Goal: Task Accomplishment & Management: Manage account settings

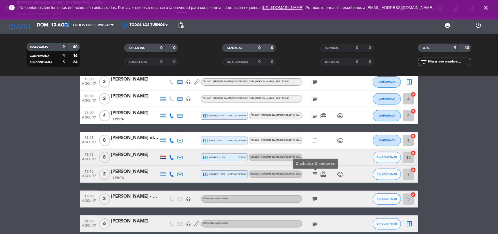
scroll to position [57, 0]
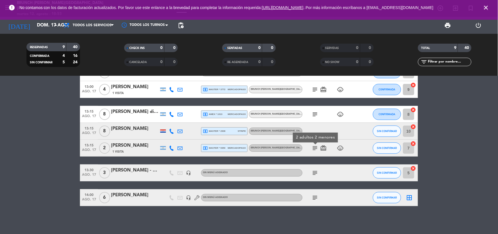
click at [316, 170] on icon "subject" at bounding box center [315, 173] width 7 height 7
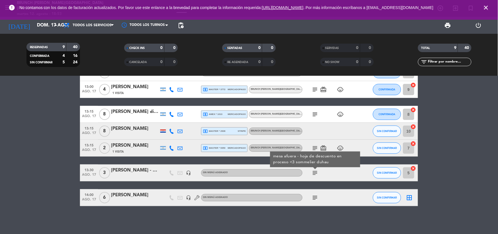
click at [488, 10] on icon "close" at bounding box center [486, 7] width 7 height 7
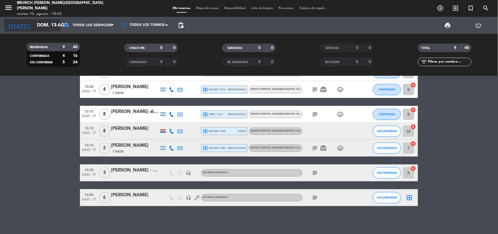
click at [19, 23] on icon "[DATE]" at bounding box center [19, 25] width 30 height 12
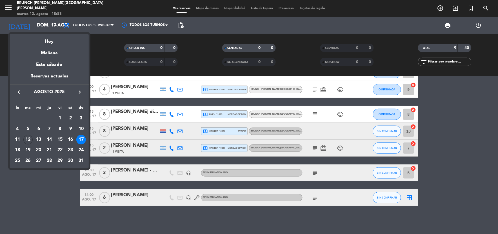
click at [134, 175] on div at bounding box center [249, 117] width 498 height 234
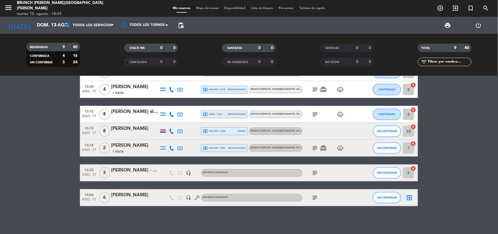
click at [134, 175] on div at bounding box center [135, 176] width 48 height 5
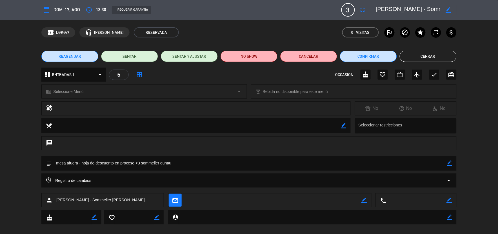
click at [449, 162] on icon "border_color" at bounding box center [449, 163] width 5 height 5
click at [444, 161] on textarea at bounding box center [249, 163] width 395 height 14
type textarea "mesa afuera - hoja de descuento en proceso <3 sommelier [PERSON_NAME] - pedida …"
click at [449, 164] on icon at bounding box center [449, 163] width 5 height 5
click at [440, 56] on button "Cerrar" at bounding box center [428, 56] width 57 height 11
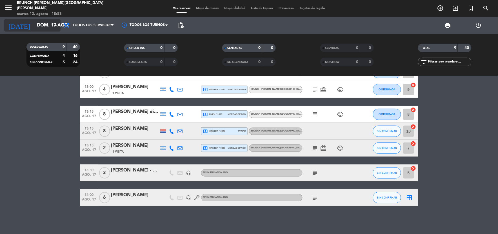
click at [59, 26] on input "dom. 17 ago." at bounding box center [64, 25] width 60 height 11
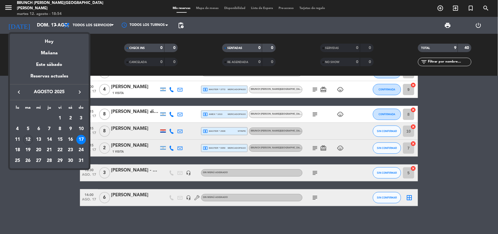
drag, startPoint x: 15, startPoint y: 13, endPoint x: 10, endPoint y: 8, distance: 7.2
click at [14, 12] on div at bounding box center [249, 117] width 498 height 234
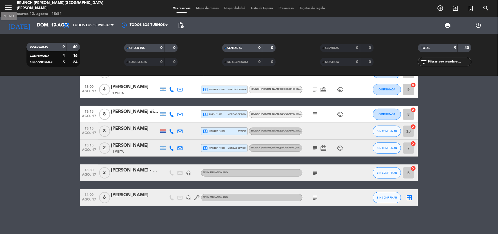
click at [10, 8] on icon "menu" at bounding box center [8, 7] width 8 height 8
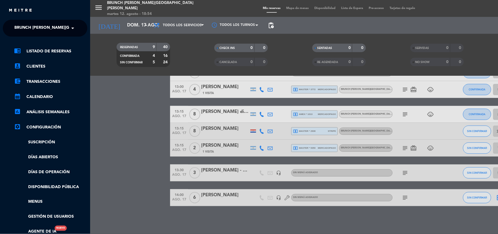
click at [13, 21] on ng-select "× Brunch [PERSON_NAME] [PERSON_NAME] ×" at bounding box center [45, 28] width 84 height 17
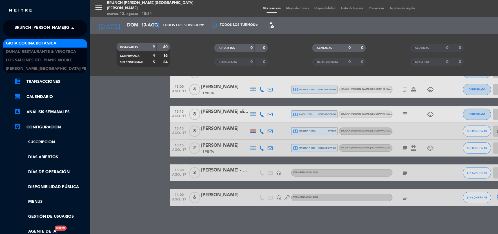
click at [17, 29] on span "Brunch [PERSON_NAME][GEOGRAPHIC_DATA][PERSON_NAME]" at bounding box center [76, 28] width 125 height 12
click at [21, 43] on span "Gioia Cocina Botánica" at bounding box center [31, 43] width 50 height 6
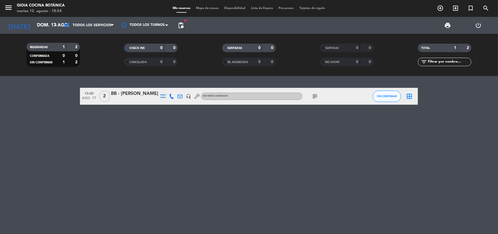
scroll to position [0, 0]
click at [34, 24] on input "dom. 17 ago." at bounding box center [64, 25] width 60 height 11
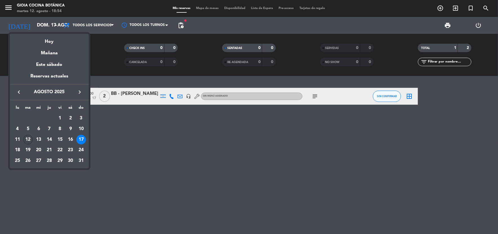
click at [27, 139] on div "12" at bounding box center [28, 140] width 10 height 10
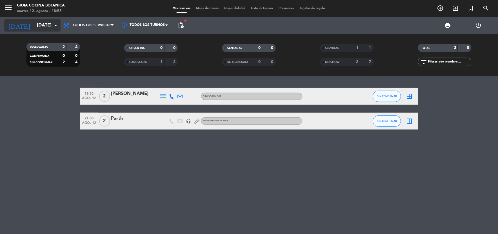
click at [39, 23] on input "[DATE]" at bounding box center [64, 25] width 60 height 11
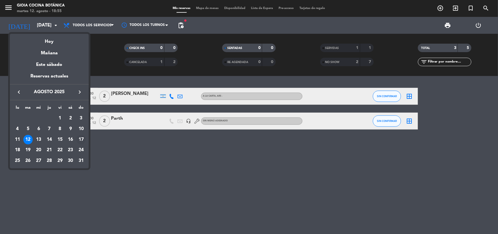
click at [84, 137] on div "17" at bounding box center [81, 140] width 10 height 10
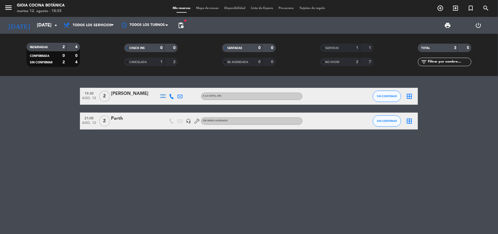
type input "dom. 17 ago."
